Goal: Find specific page/section: Find specific page/section

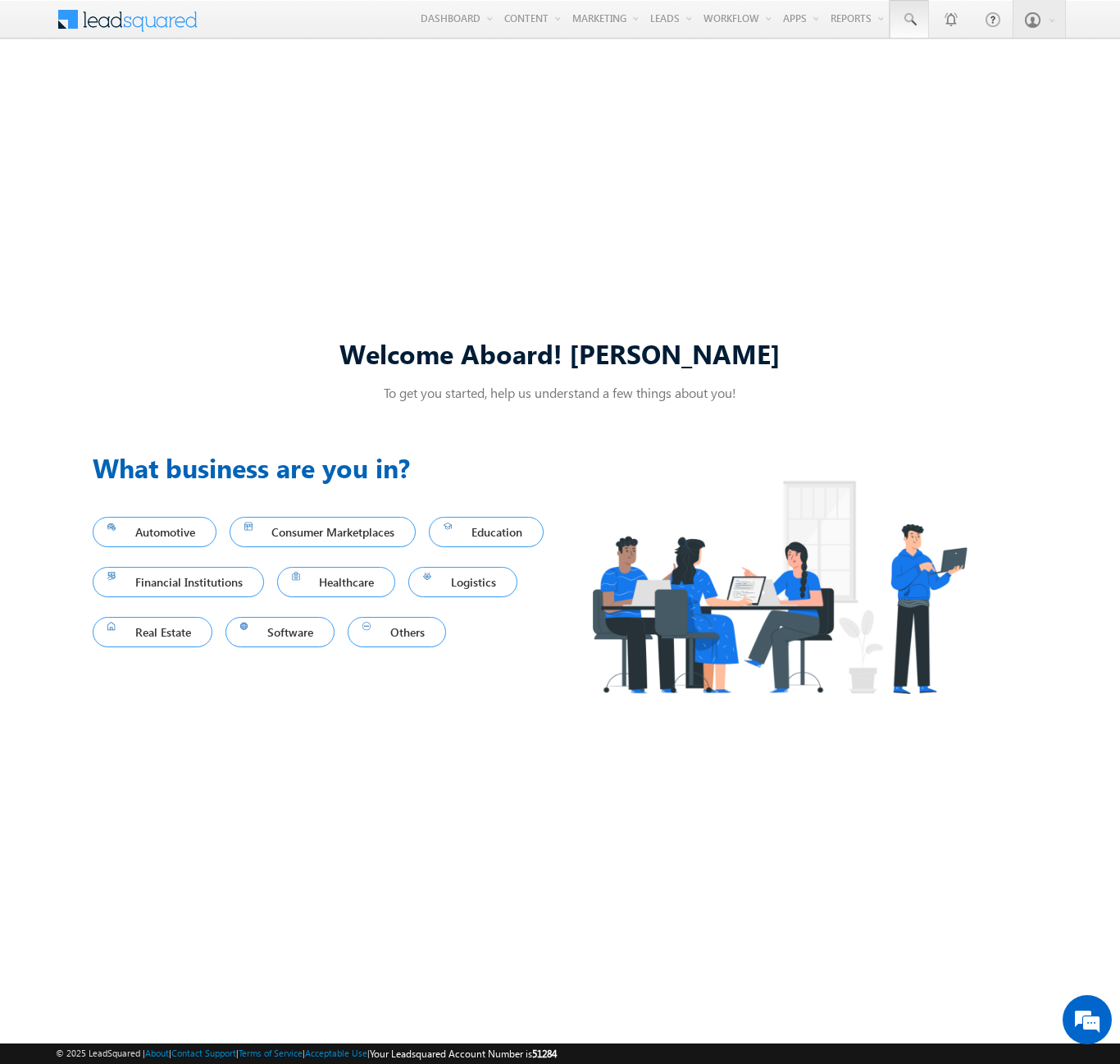
click at [908, 20] on span at bounding box center [909, 20] width 17 height 17
type input "8928390950"
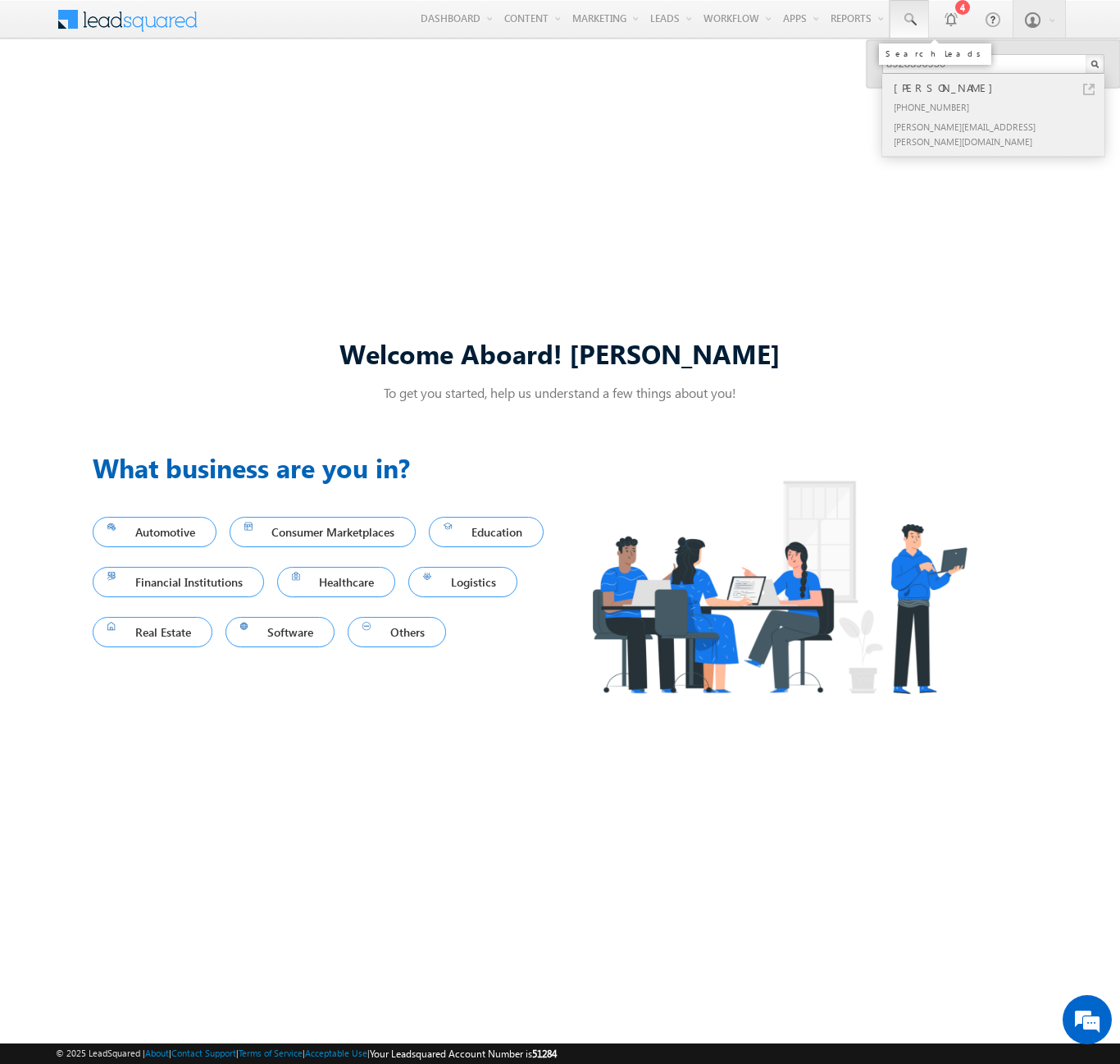
click at [1000, 88] on div "[PERSON_NAME]" at bounding box center [1000, 87] width 220 height 18
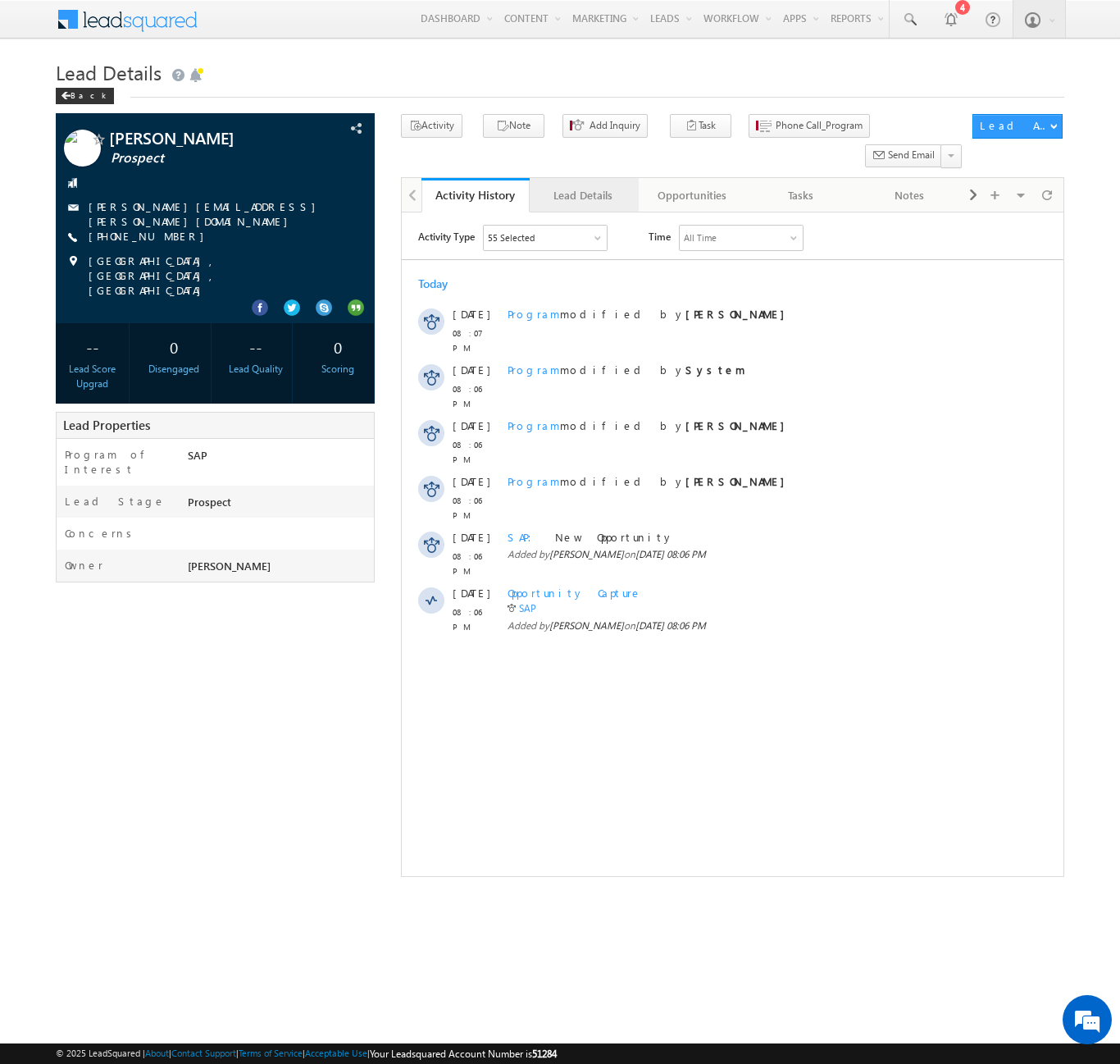
click at [582, 185] on div "Lead Details" at bounding box center [582, 195] width 80 height 20
